Goal: Information Seeking & Learning: Learn about a topic

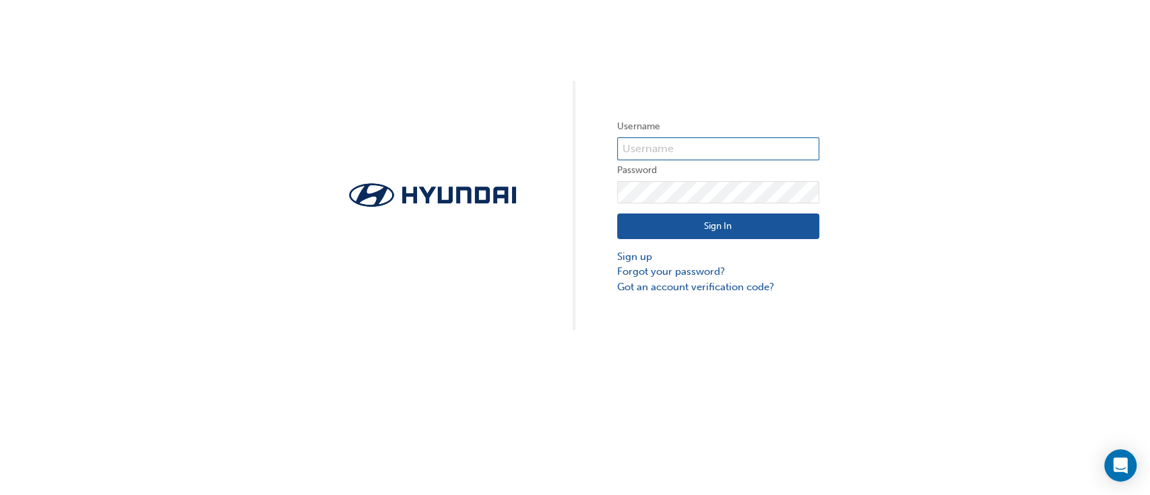
type input "30238"
click at [787, 232] on button "Sign In" at bounding box center [718, 226] width 202 height 26
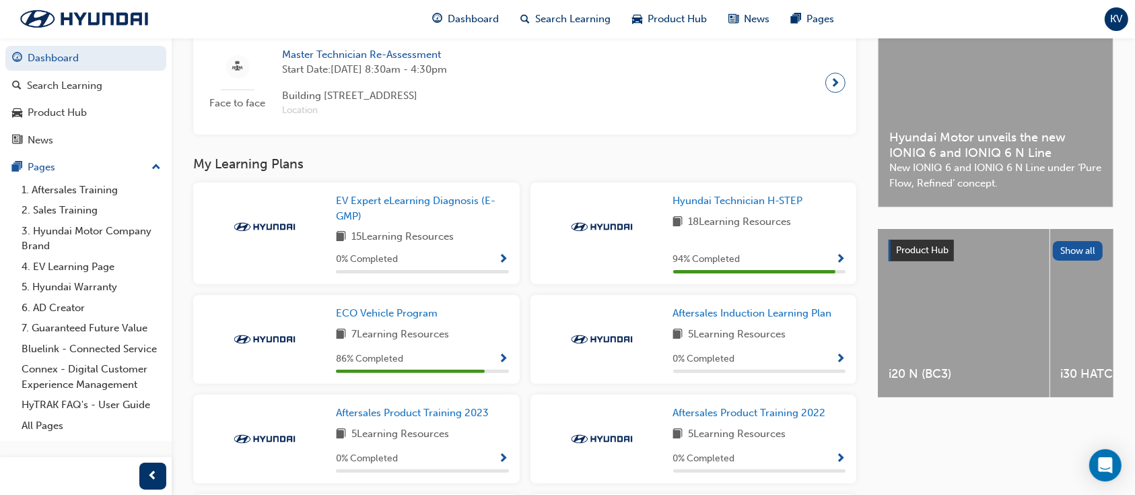
scroll to position [333, 0]
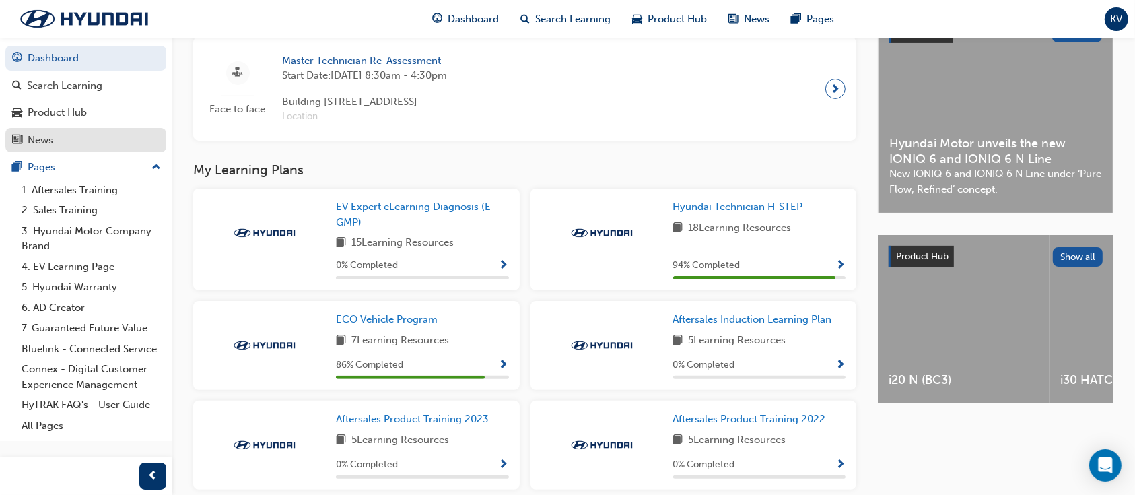
click at [127, 135] on div "News" at bounding box center [85, 140] width 147 height 17
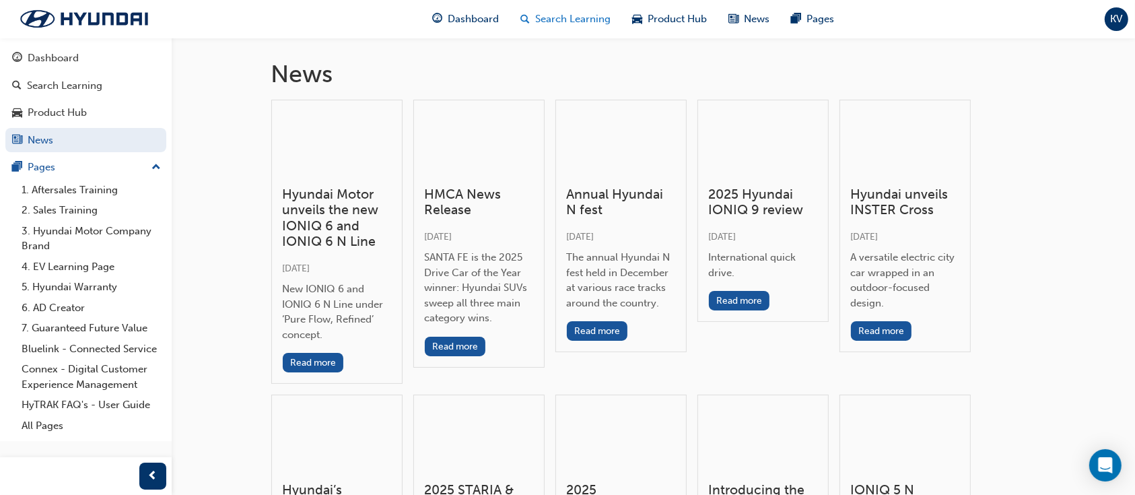
click at [565, 13] on span "Search Learning" at bounding box center [572, 18] width 75 height 15
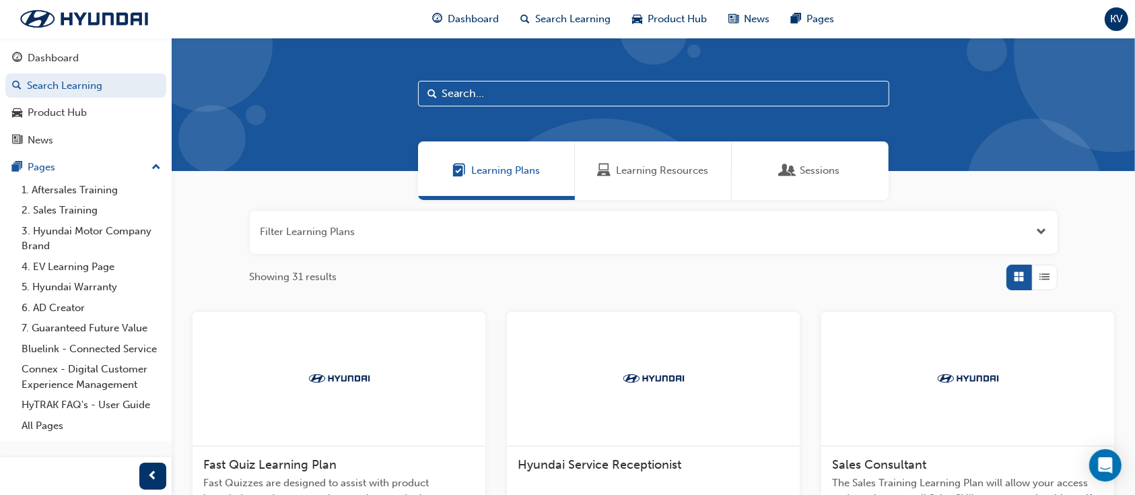
click at [603, 178] on span "Learning Resources" at bounding box center [604, 170] width 13 height 15
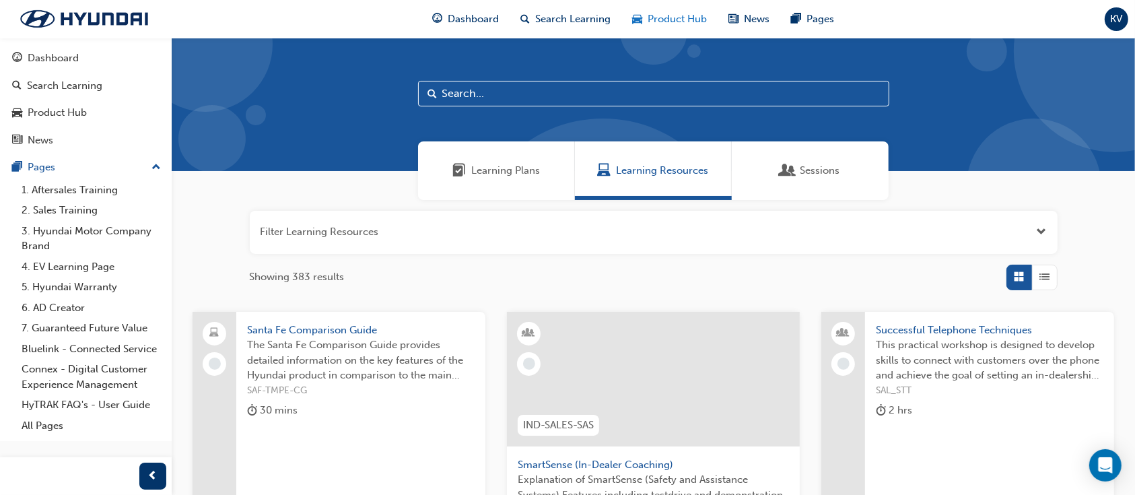
click at [692, 22] on span "Product Hub" at bounding box center [677, 18] width 59 height 15
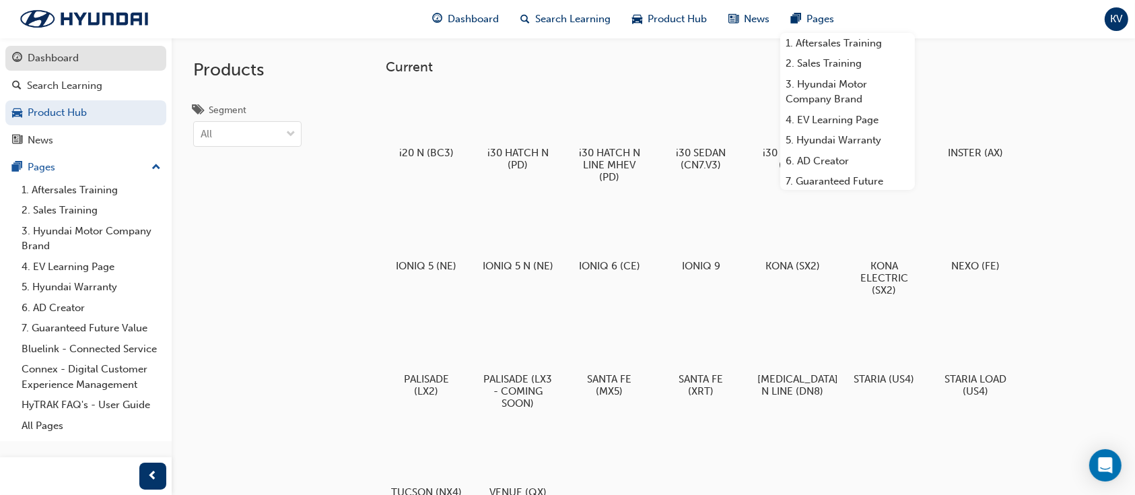
click at [121, 53] on div "Dashboard" at bounding box center [85, 58] width 147 height 17
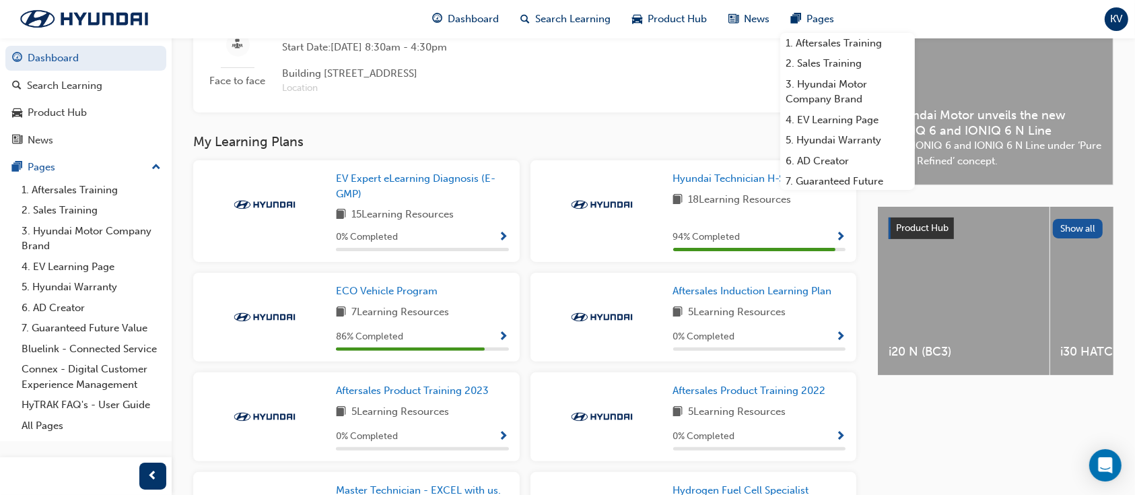
scroll to position [449, 0]
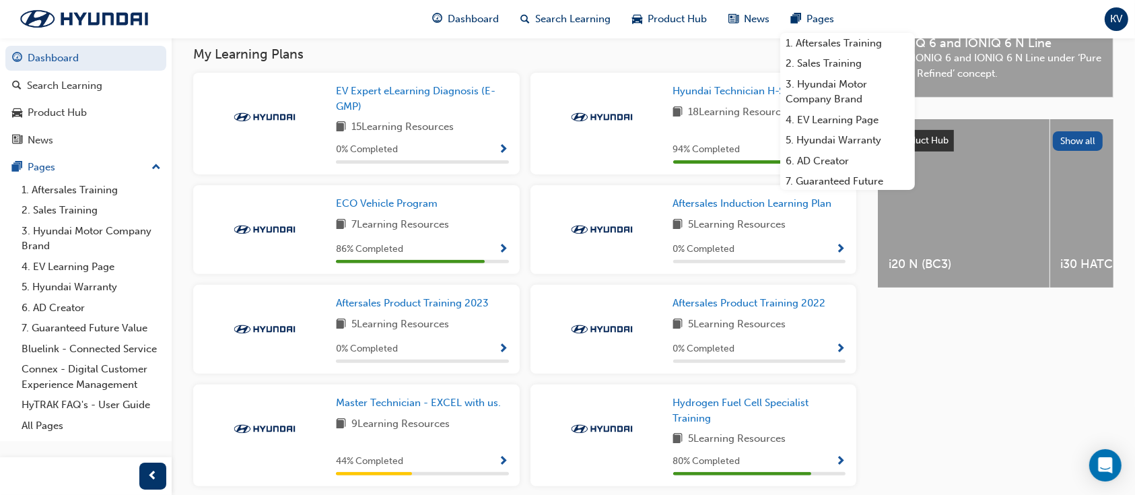
click at [500, 154] on span "Show Progress" at bounding box center [504, 150] width 10 height 12
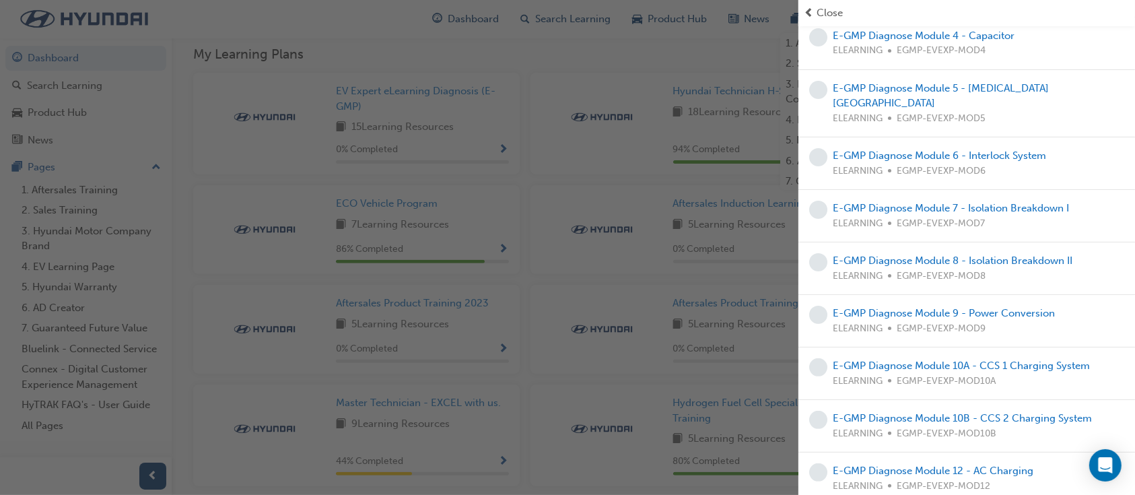
scroll to position [0, 0]
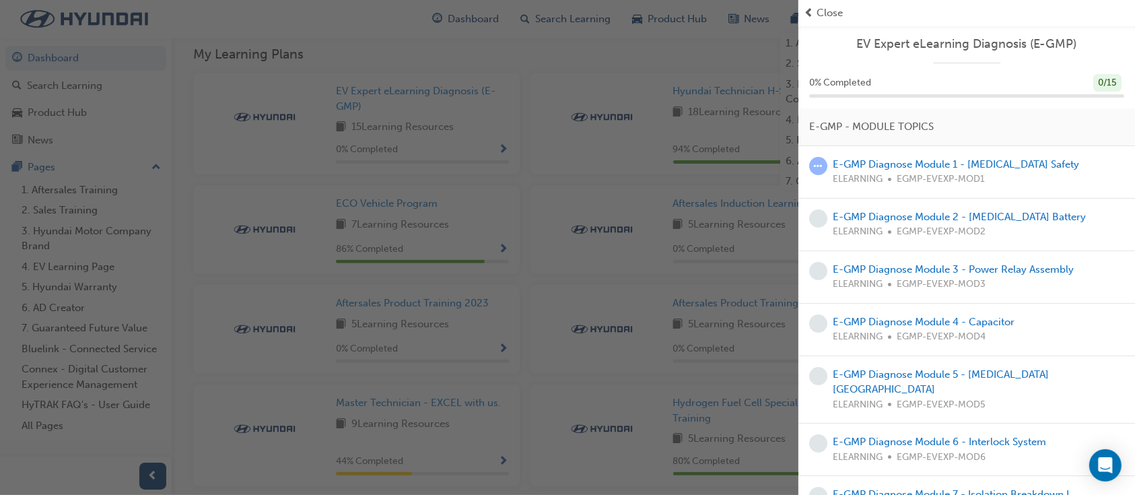
click at [809, 14] on span "prev-icon" at bounding box center [809, 12] width 10 height 15
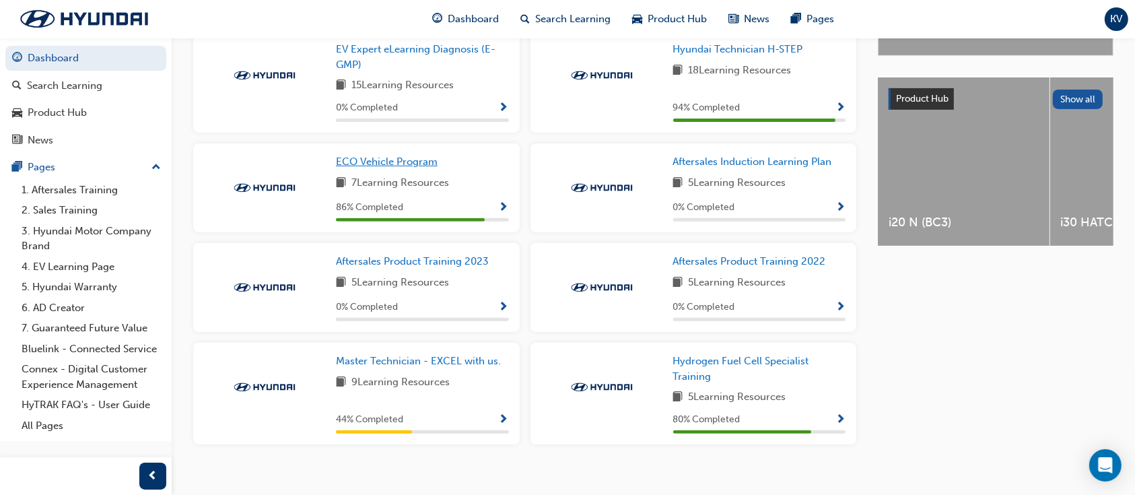
scroll to position [512, 0]
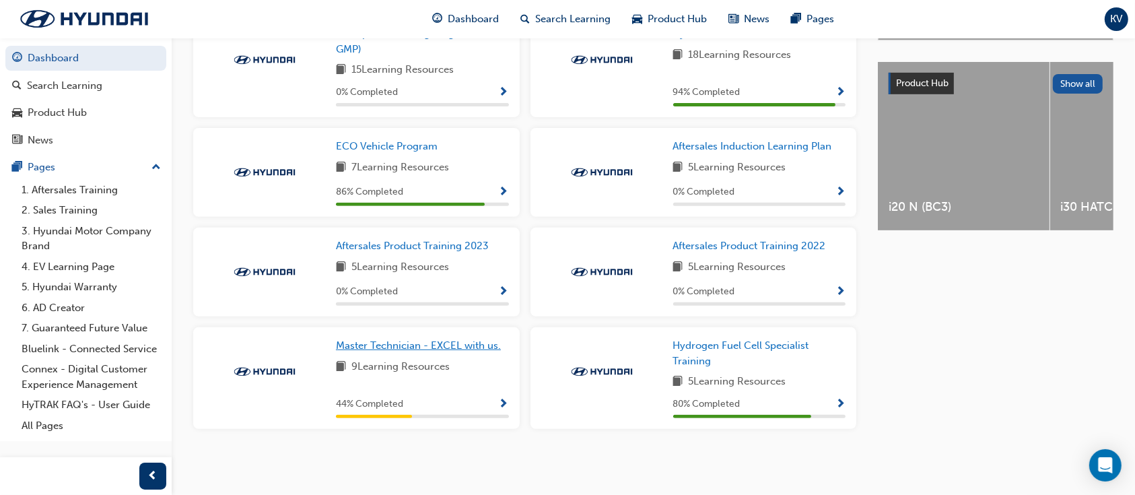
click at [436, 346] on span "Master Technician - EXCEL with us." at bounding box center [418, 345] width 165 height 12
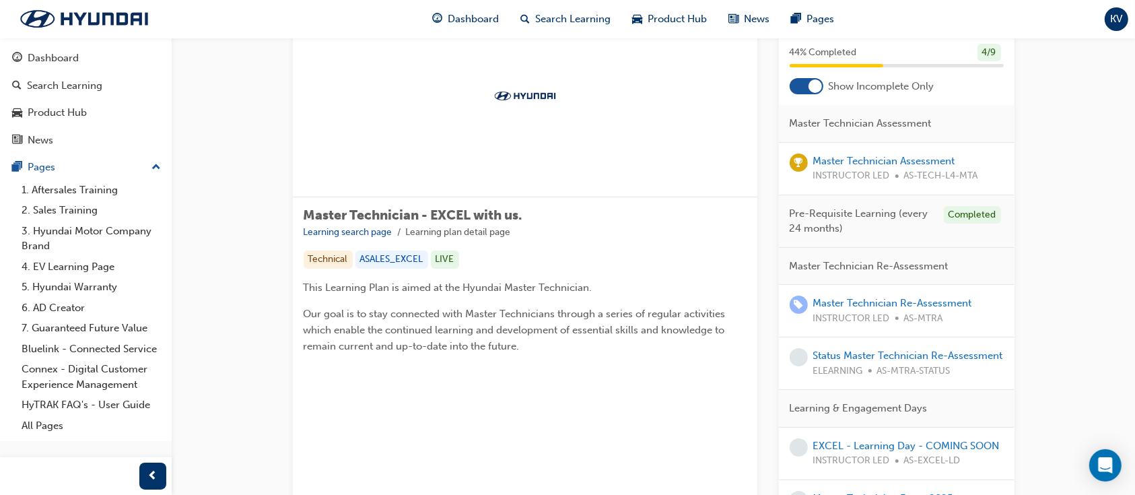
scroll to position [164, 0]
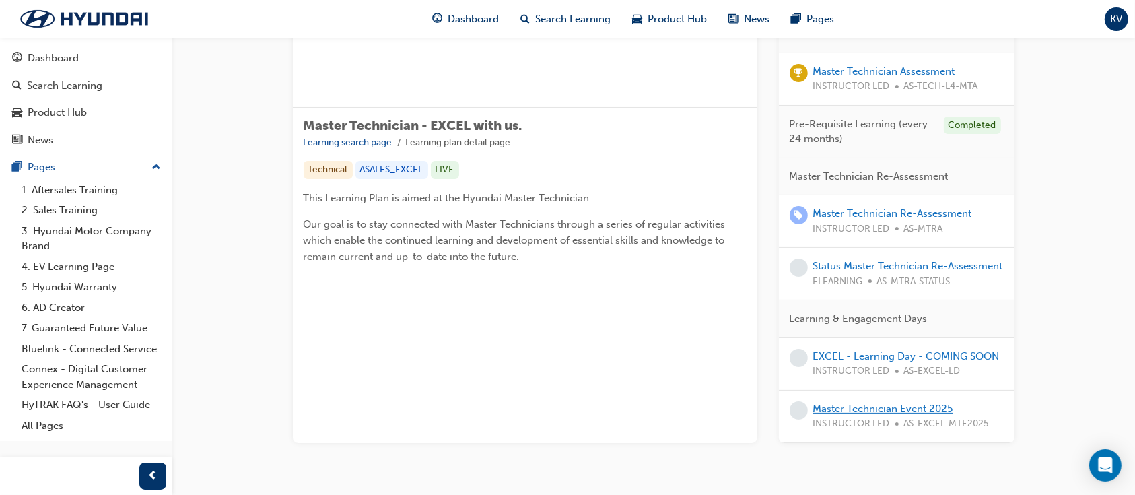
click at [940, 415] on link "Master Technician Event 2025" at bounding box center [883, 409] width 140 height 12
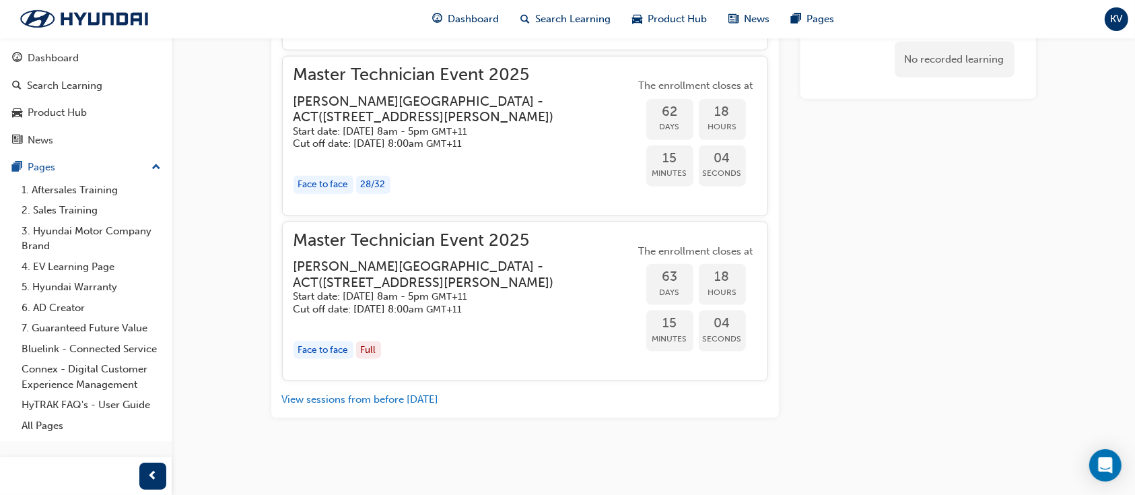
scroll to position [1659, 0]
click at [339, 29] on div "Face to face" at bounding box center [324, 20] width 60 height 18
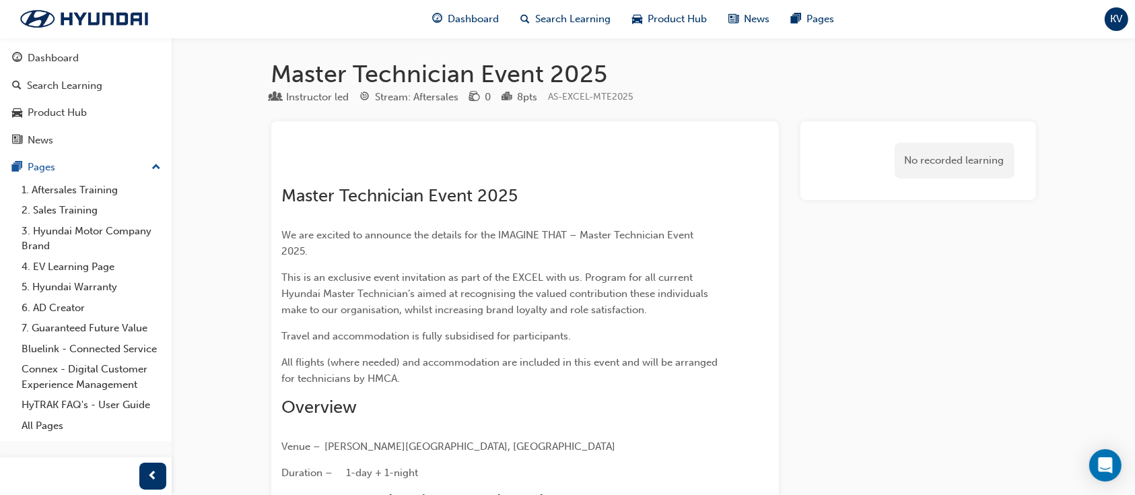
scroll to position [0, 0]
